Goal: Check status: Check status

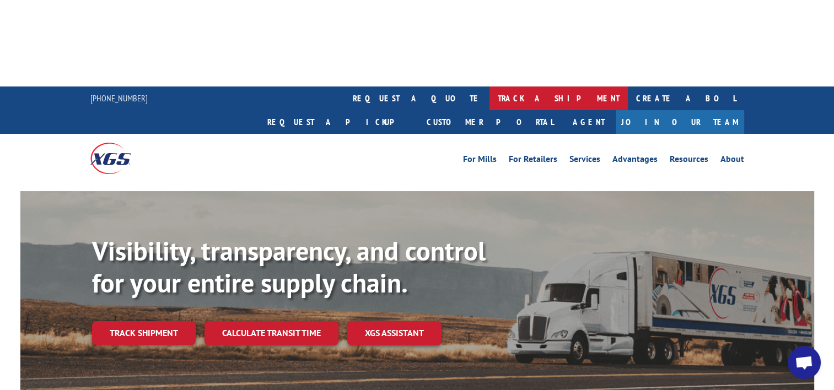
click at [489, 87] on link "track a shipment" at bounding box center [558, 99] width 138 height 24
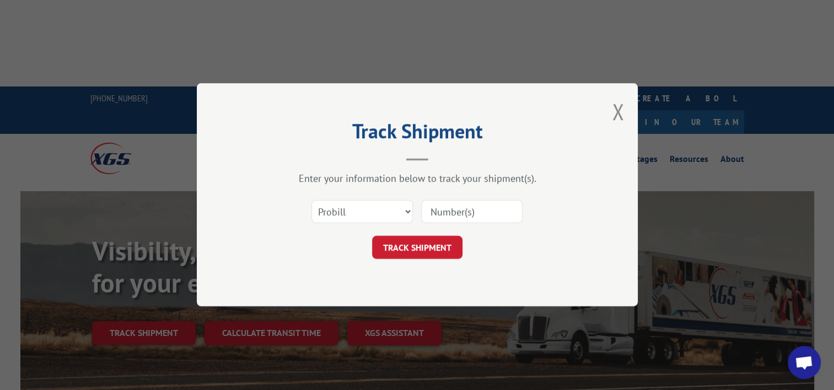
click at [433, 214] on input at bounding box center [471, 212] width 101 height 23
type input "17402190"
click at [439, 242] on button "TRACK SHIPMENT" at bounding box center [417, 247] width 90 height 23
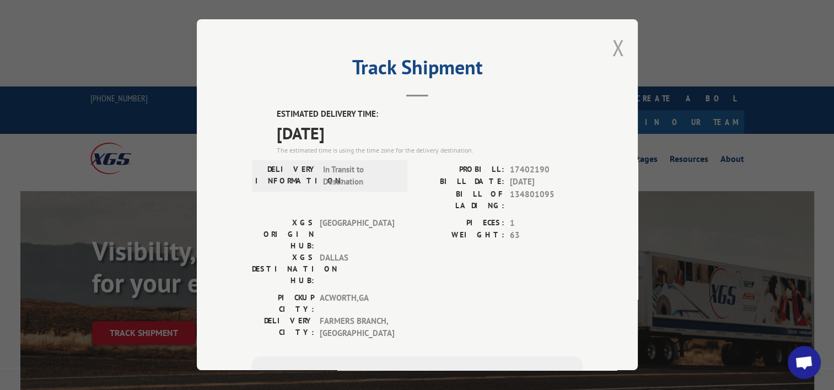
click at [612, 53] on button "Close modal" at bounding box center [618, 47] width 12 height 29
